Goal: Task Accomplishment & Management: Use online tool/utility

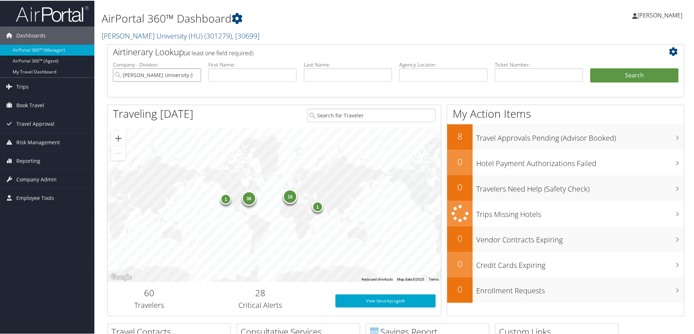
click at [195, 73] on input "[PERSON_NAME] University (HU)" at bounding box center [157, 74] width 88 height 13
click at [70, 60] on link "AirPortal 360™ (Agent)" at bounding box center [47, 60] width 94 height 11
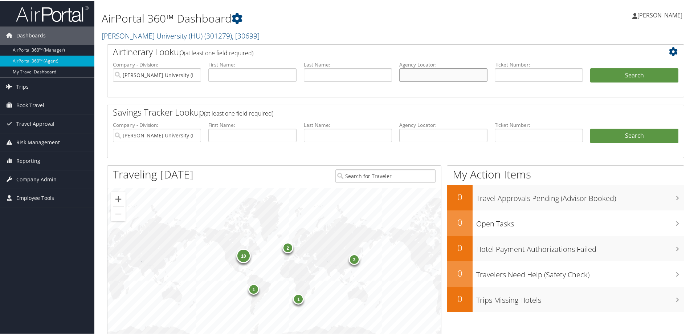
click at [455, 73] on input "text" at bounding box center [443, 74] width 88 height 13
paste input "WFJDMV"
type input "WFJDMV"
click at [594, 77] on button "Search" at bounding box center [634, 75] width 88 height 15
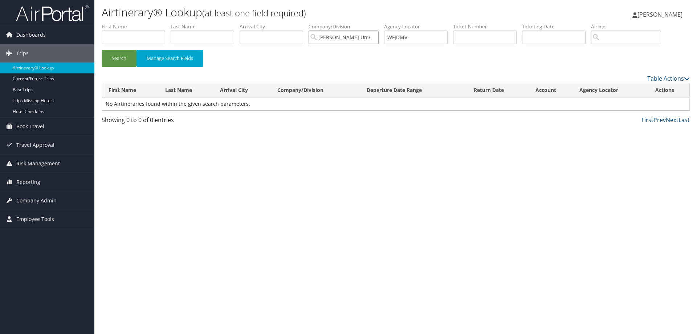
click at [375, 38] on input "[PERSON_NAME] University (HU)" at bounding box center [344, 36] width 70 height 13
click at [112, 58] on button "Search" at bounding box center [119, 58] width 35 height 17
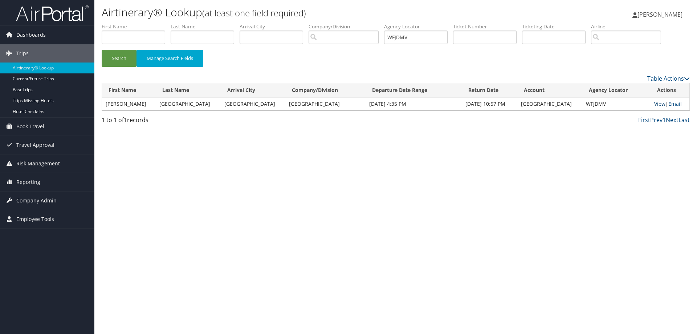
click at [655, 105] on link "View" at bounding box center [659, 103] width 11 height 7
click at [29, 182] on span "Reporting" at bounding box center [28, 182] width 24 height 18
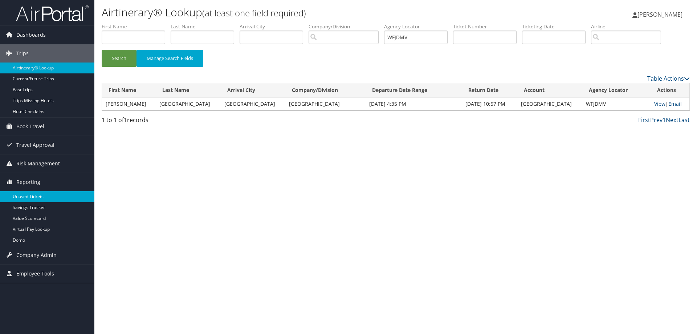
click at [24, 192] on link "Unused Tickets" at bounding box center [47, 196] width 94 height 11
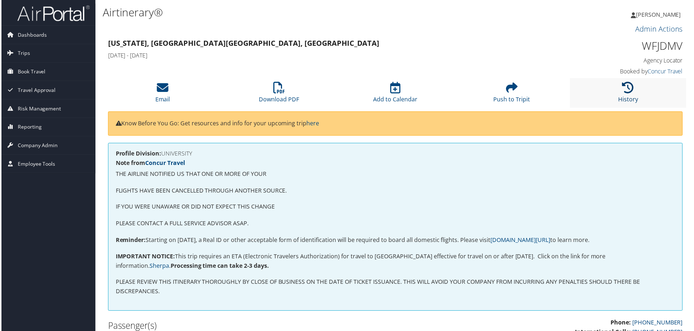
click at [630, 100] on link "History" at bounding box center [630, 94] width 20 height 17
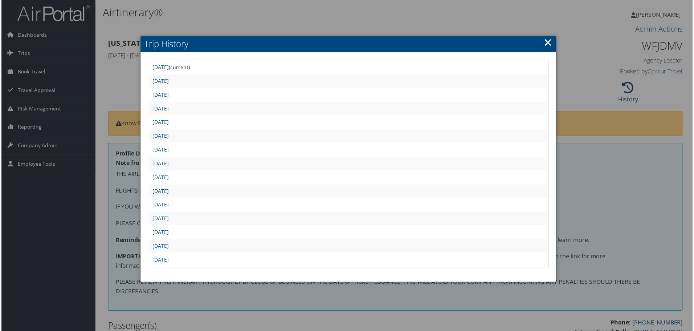
click at [540, 43] on h2 "Trip History" at bounding box center [349, 44] width 418 height 16
click at [550, 44] on link "×" at bounding box center [549, 42] width 8 height 15
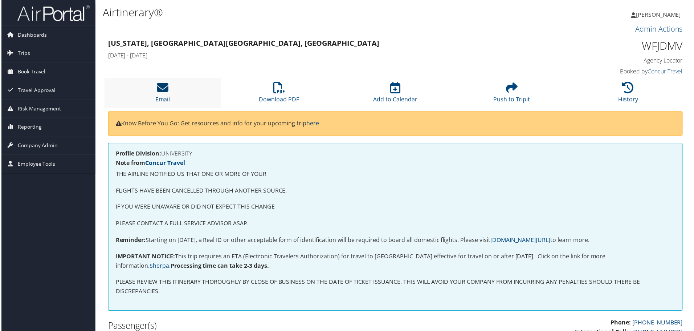
click at [165, 90] on icon at bounding box center [162, 88] width 12 height 12
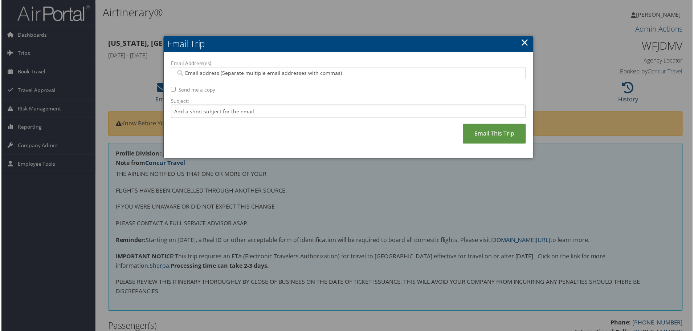
click at [188, 74] on input "Email Address(es):" at bounding box center [348, 73] width 347 height 7
paste input "KIMBERLEY.RALEIGH@GMAIL.COM"
type input "KIMBERLEY.RALEIGH@GMAIL.COM"
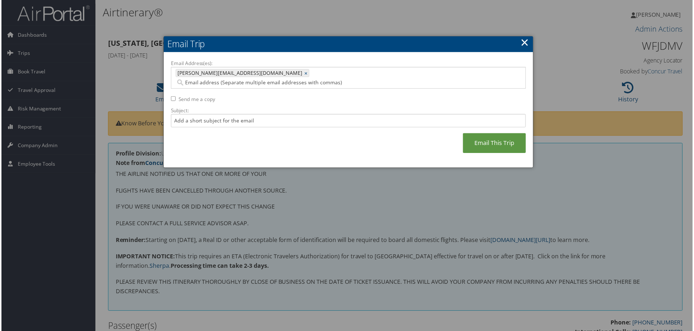
click at [174, 88] on div "Email Address(es): KIMBERLEY.RALEIGH@GMAIL.COM KIMBERLEY.RALEIGH@GMAIL.COM × Se…" at bounding box center [348, 110] width 357 height 101
click at [172, 97] on input "Send me a copy" at bounding box center [172, 99] width 5 height 5
checkbox input "true"
click at [324, 78] on div "KIMBERLEY.RALEIGH@GMAIL.COM KIMBERLEY.RALEIGH@GMAIL.COM ×" at bounding box center [348, 78] width 357 height 22
click at [328, 79] on input "Email Address(es):" at bounding box center [302, 82] width 255 height 7
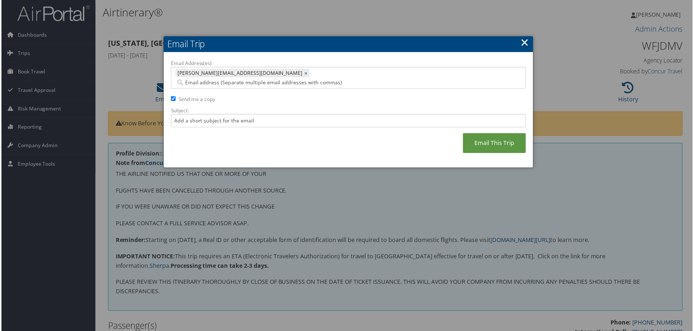
paste input "AMANDA.MARCOZZI@TEMPLE.EDU"
type input "AMANDA.MARCOZZI@TEMPLE.EDU"
type input "KIMBERLEY.RALEIGH@GMAIL.COM, AMANDA.MARCOZZI@TEMPLE.EDU"
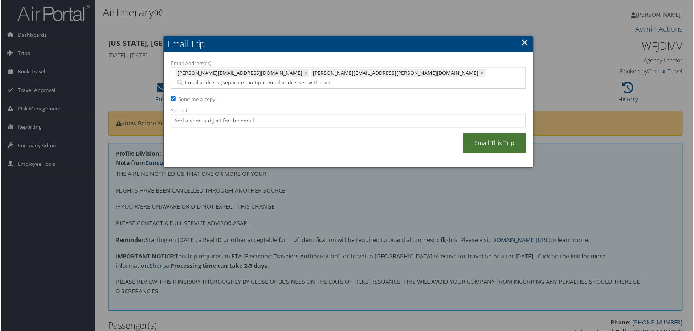
click at [484, 134] on link "Email This Trip" at bounding box center [495, 144] width 63 height 20
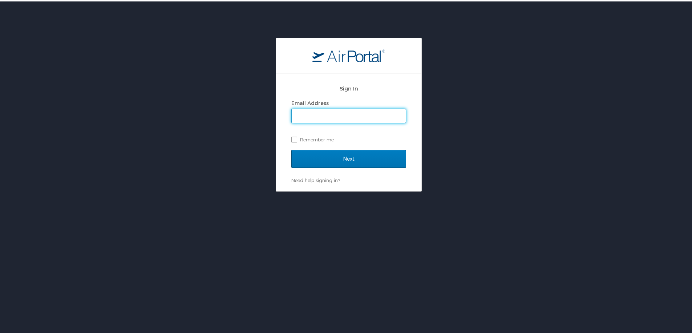
click at [321, 115] on input "Email Address" at bounding box center [349, 114] width 114 height 14
type input "jessica.girard@cbtravel.com"
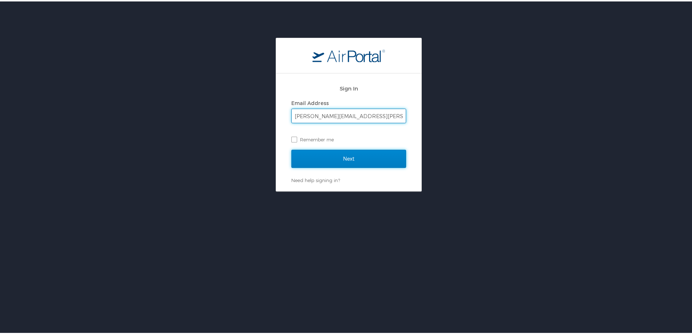
click at [342, 158] on input "Next" at bounding box center [348, 157] width 115 height 18
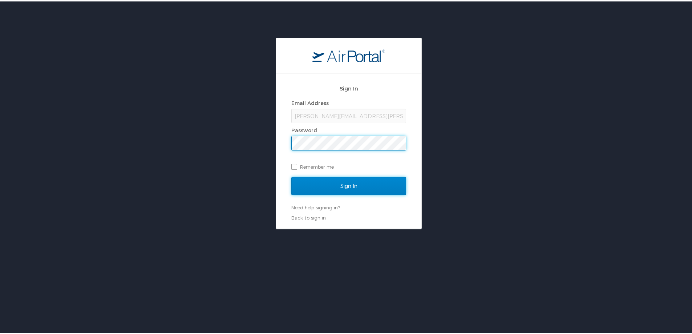
click at [329, 180] on input "Sign In" at bounding box center [348, 184] width 115 height 18
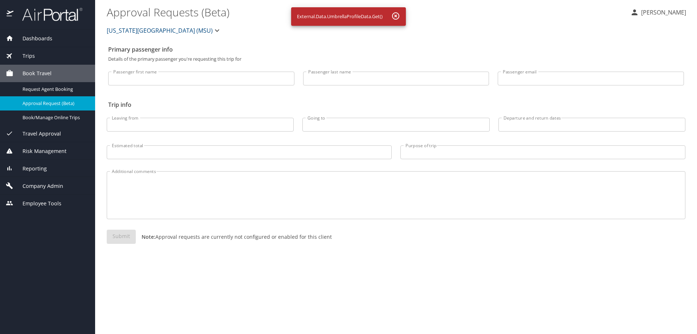
click at [44, 152] on span "Risk Management" at bounding box center [39, 151] width 53 height 8
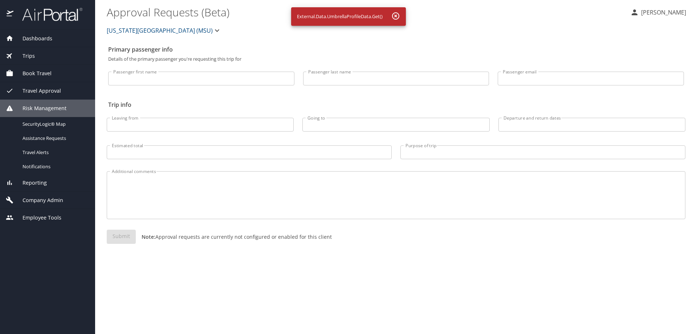
click at [30, 181] on span "Reporting" at bounding box center [29, 183] width 33 height 8
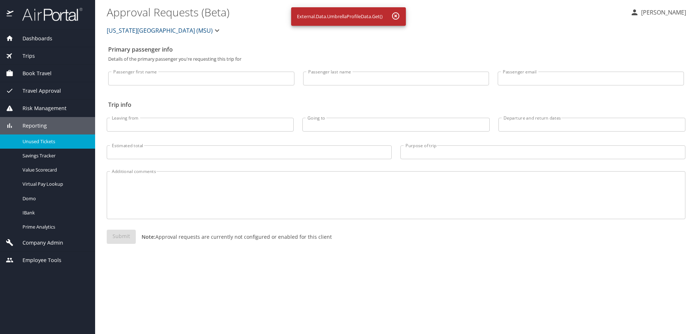
click at [44, 145] on span "Unused Tickets" at bounding box center [55, 141] width 64 height 7
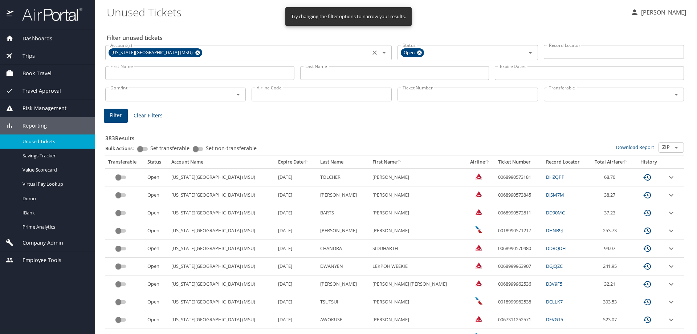
click at [195, 53] on icon at bounding box center [197, 52] width 5 height 5
click at [406, 97] on input "Ticket Number" at bounding box center [468, 95] width 141 height 14
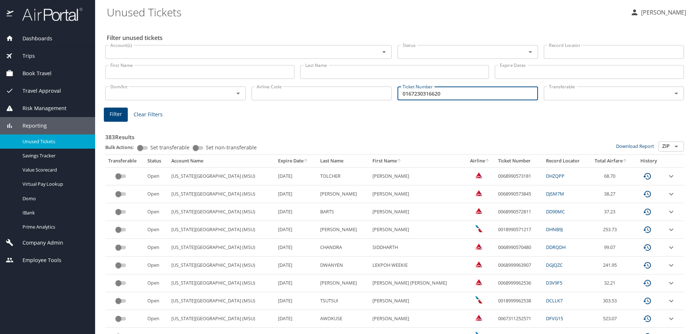
type input "0167230316620"
click at [116, 113] on span "Filter" at bounding box center [116, 114] width 12 height 9
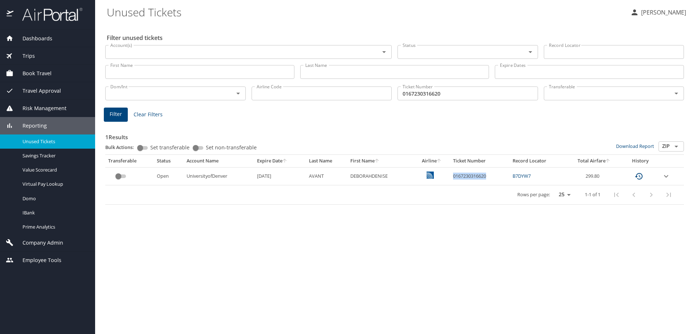
drag, startPoint x: 452, startPoint y: 175, endPoint x: 489, endPoint y: 175, distance: 37.8
click at [489, 175] on td "0167230316620" at bounding box center [480, 176] width 60 height 18
copy td "0167230316620"
click at [53, 236] on div "Company Admin" at bounding box center [47, 242] width 95 height 17
